Goal: Information Seeking & Learning: Learn about a topic

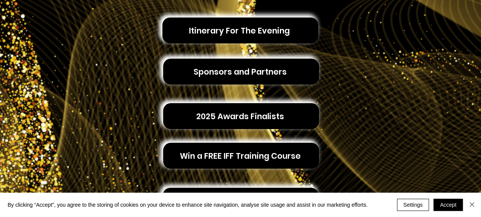
scroll to position [228, 0]
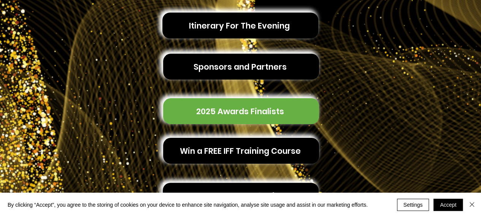
click at [301, 106] on span "2025 Awards Finalists" at bounding box center [241, 111] width 156 height 26
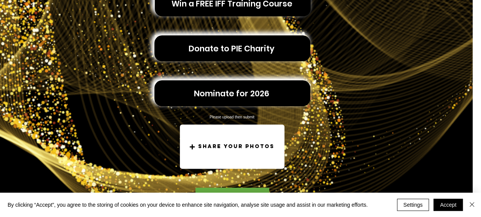
scroll to position [365, 8]
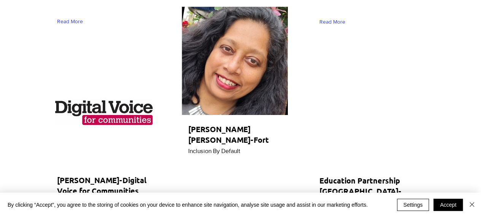
scroll to position [3366, 6]
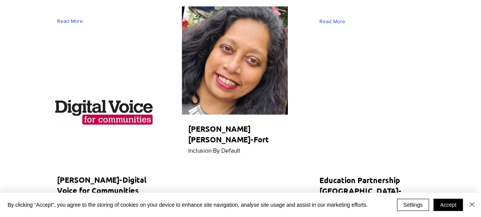
drag, startPoint x: 305, startPoint y: 119, endPoint x: 291, endPoint y: 126, distance: 16.0
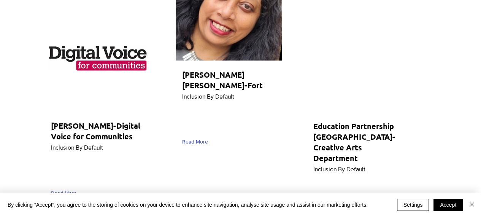
scroll to position [3415, 12]
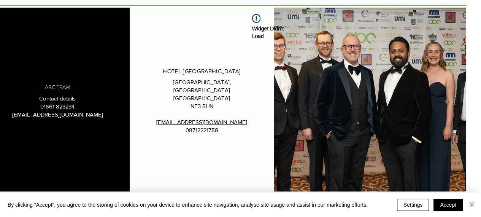
scroll to position [1050, 15]
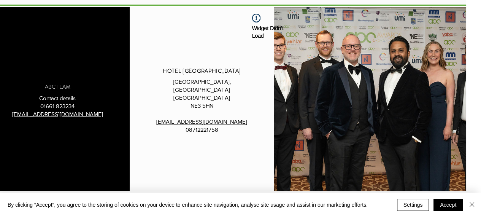
click at [313, 180] on img "main content" at bounding box center [370, 99] width 193 height 184
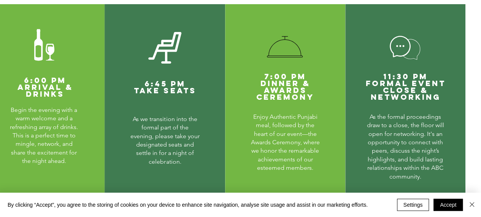
scroll to position [342, 16]
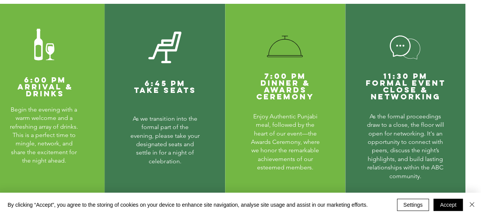
click at [310, 186] on div "main content" at bounding box center [285, 99] width 120 height 191
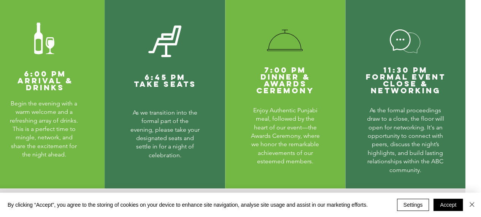
scroll to position [362, 16]
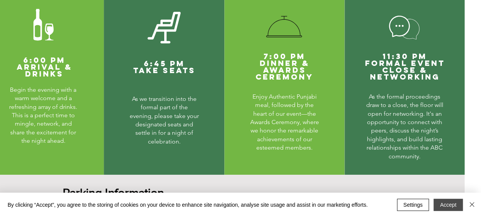
click at [447, 202] on button "Accept" at bounding box center [448, 205] width 29 height 12
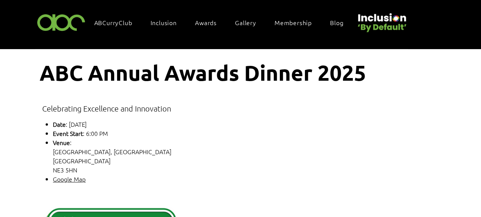
scroll to position [0, 19]
